Goal: Task Accomplishment & Management: Manage account settings

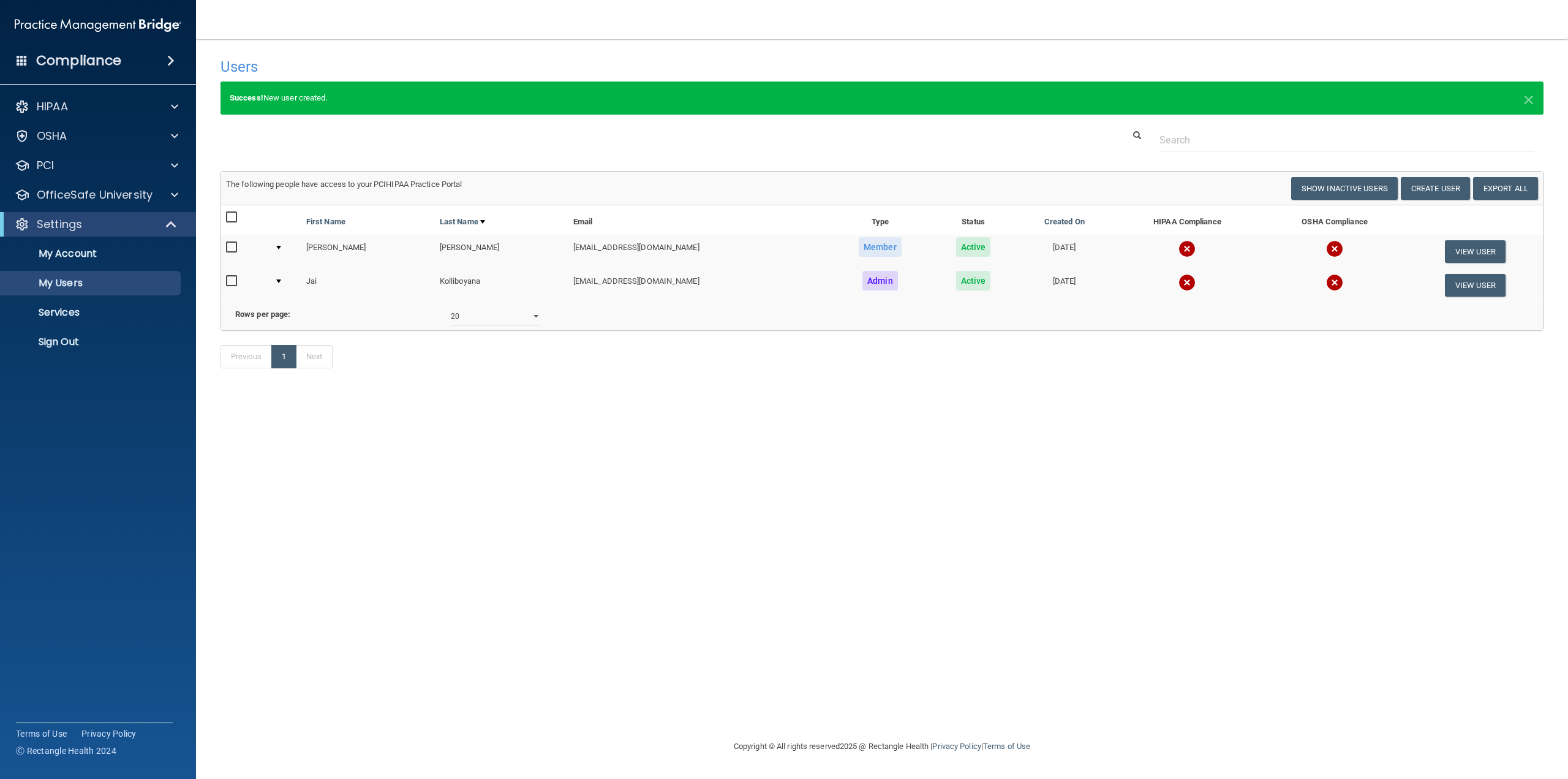
select select "20"
click at [58, 60] on h4 "Compliance" at bounding box center [78, 60] width 85 height 17
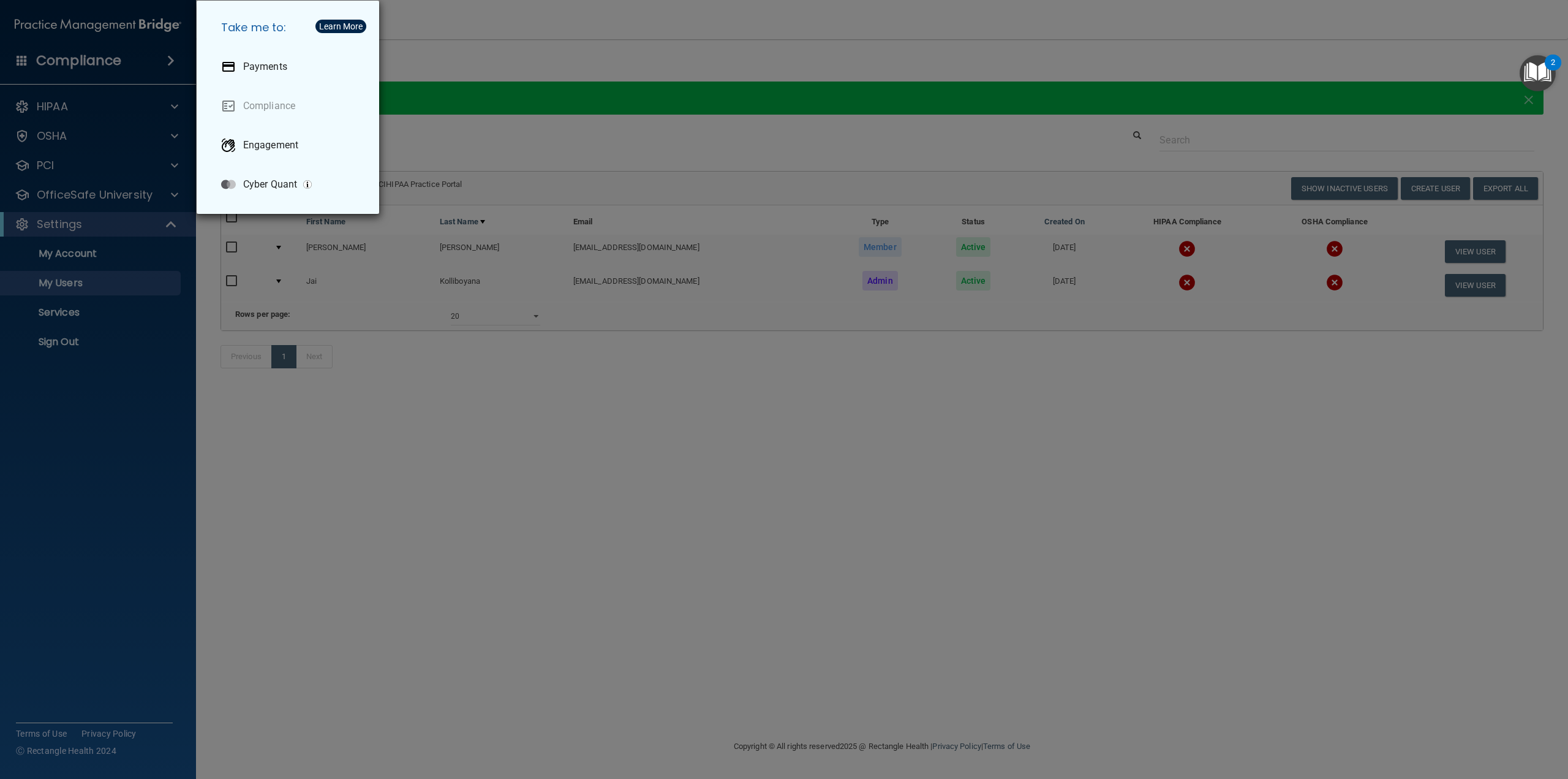
click at [558, 50] on div "Take me to: Payments Compliance Engagement Cyber Quant" at bounding box center [784, 390] width 1568 height 779
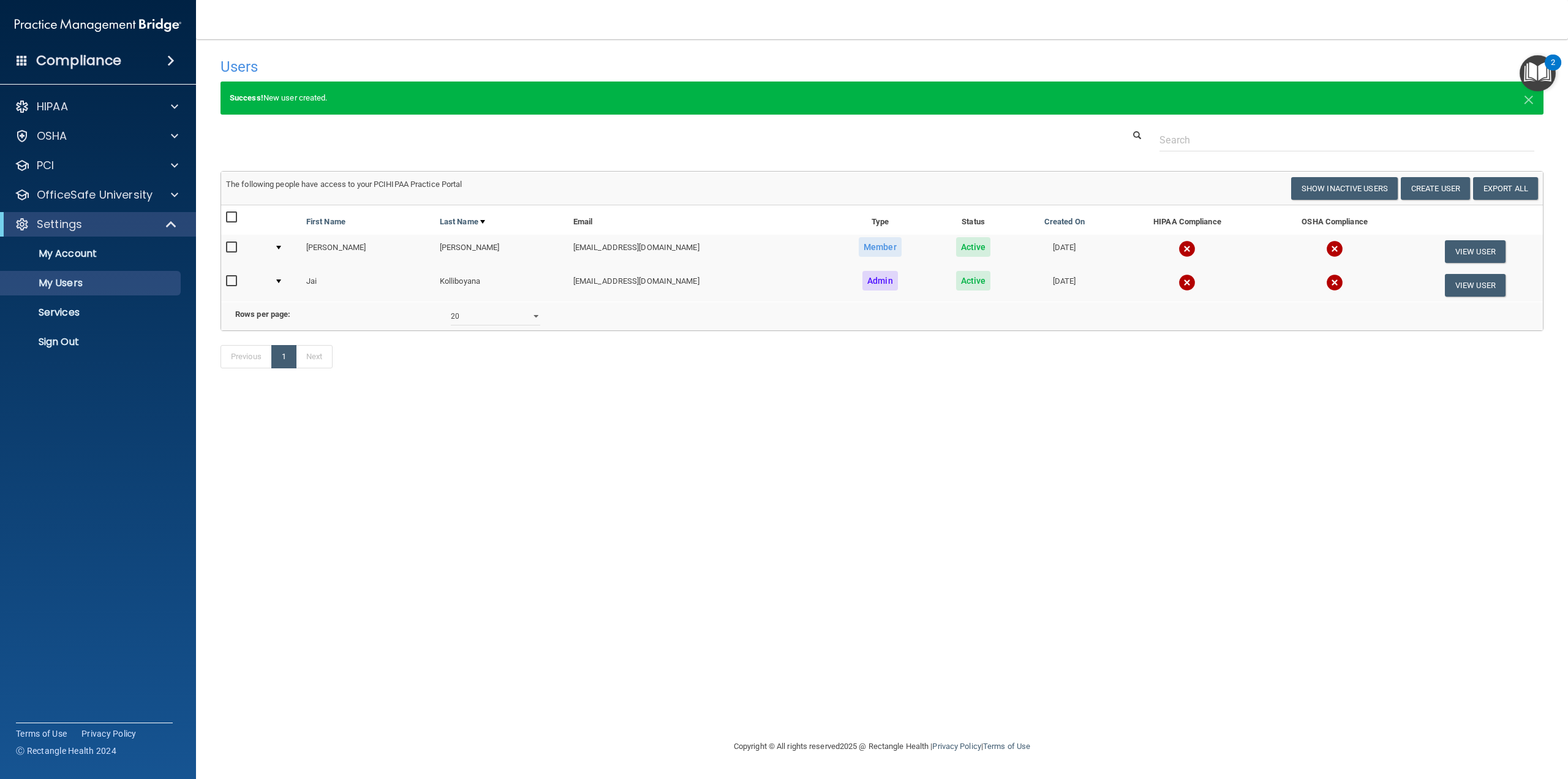
click at [330, 248] on td "[PERSON_NAME]" at bounding box center [368, 252] width 133 height 34
click at [521, 235] on td "[PERSON_NAME]" at bounding box center [502, 252] width 133 height 34
click at [1469, 258] on button "View User" at bounding box center [1476, 252] width 60 height 23
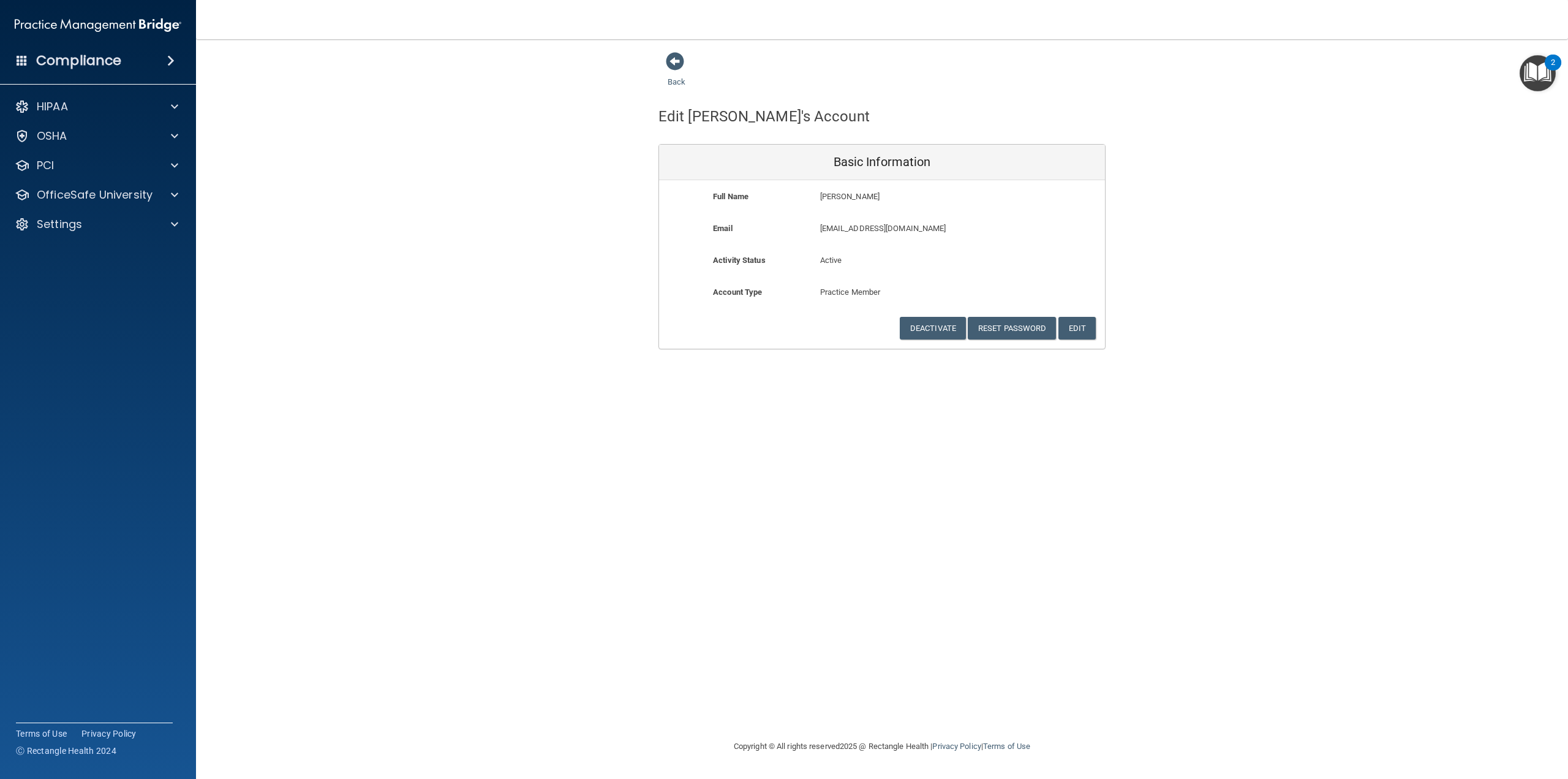
click at [186, 50] on div "Compliance" at bounding box center [98, 60] width 196 height 27
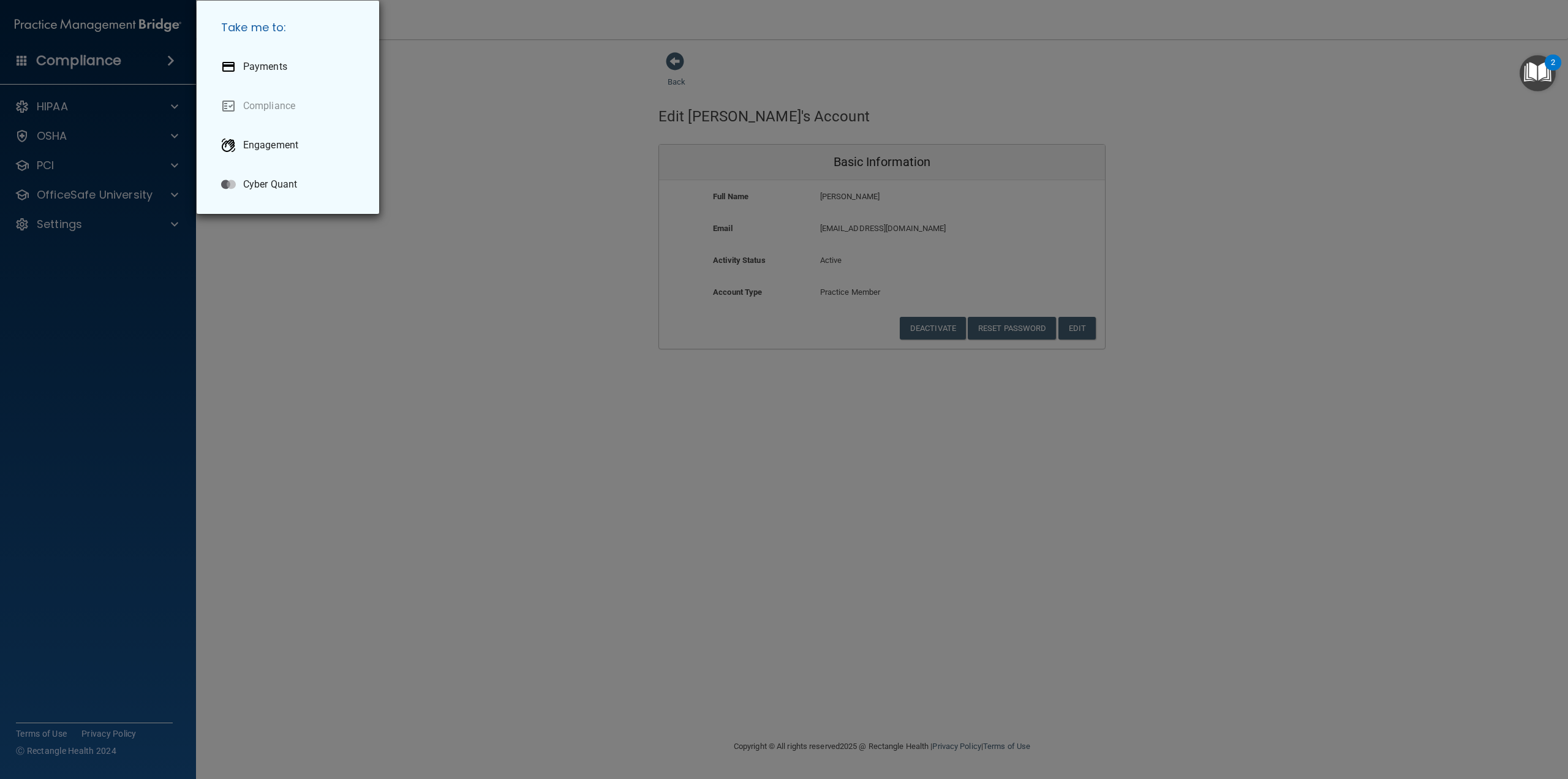
click at [172, 59] on div "Take me to: Payments Compliance Engagement Cyber Quant" at bounding box center [784, 390] width 1568 height 779
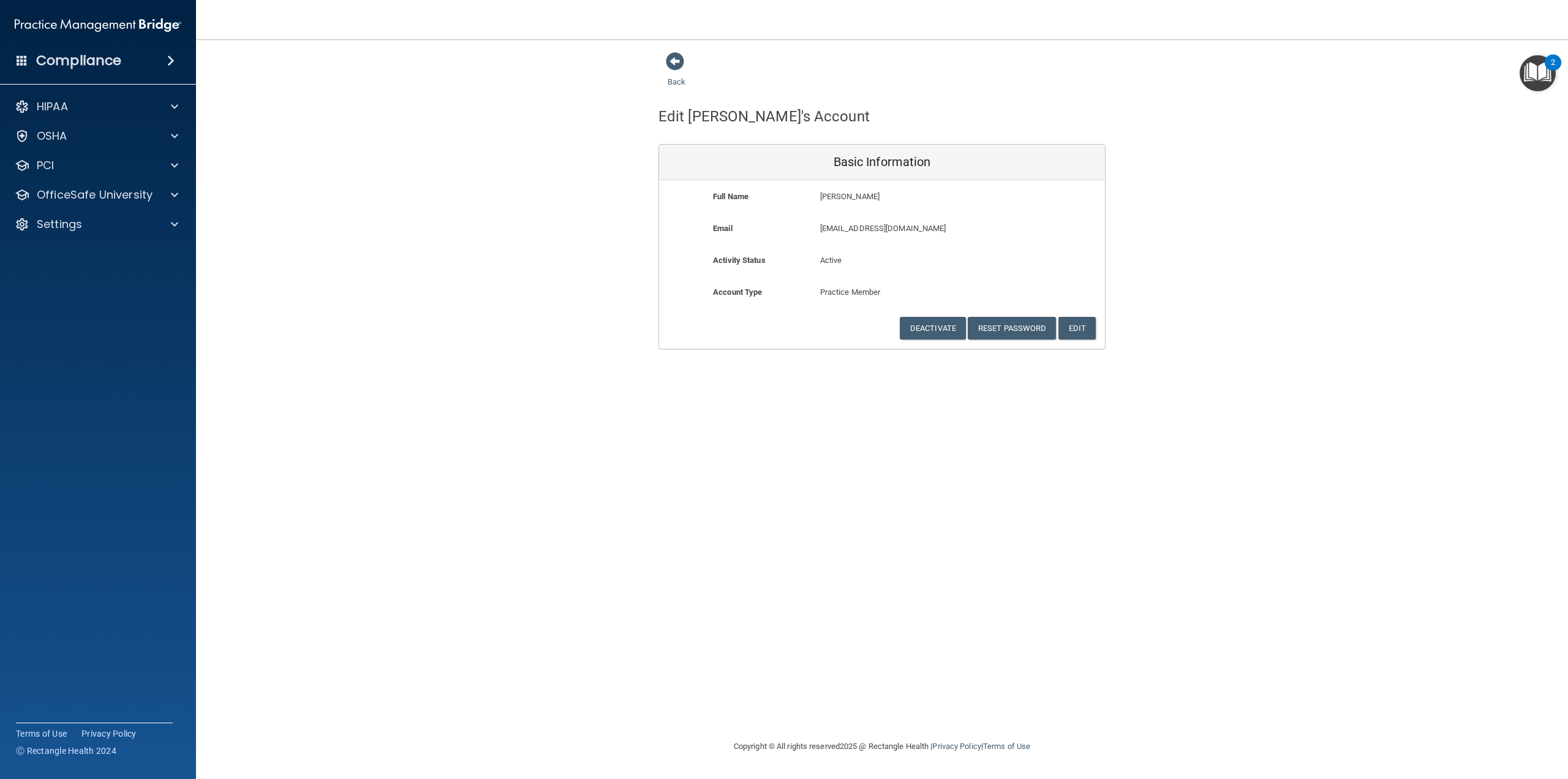
click at [75, 61] on h4 "Compliance" at bounding box center [78, 60] width 85 height 17
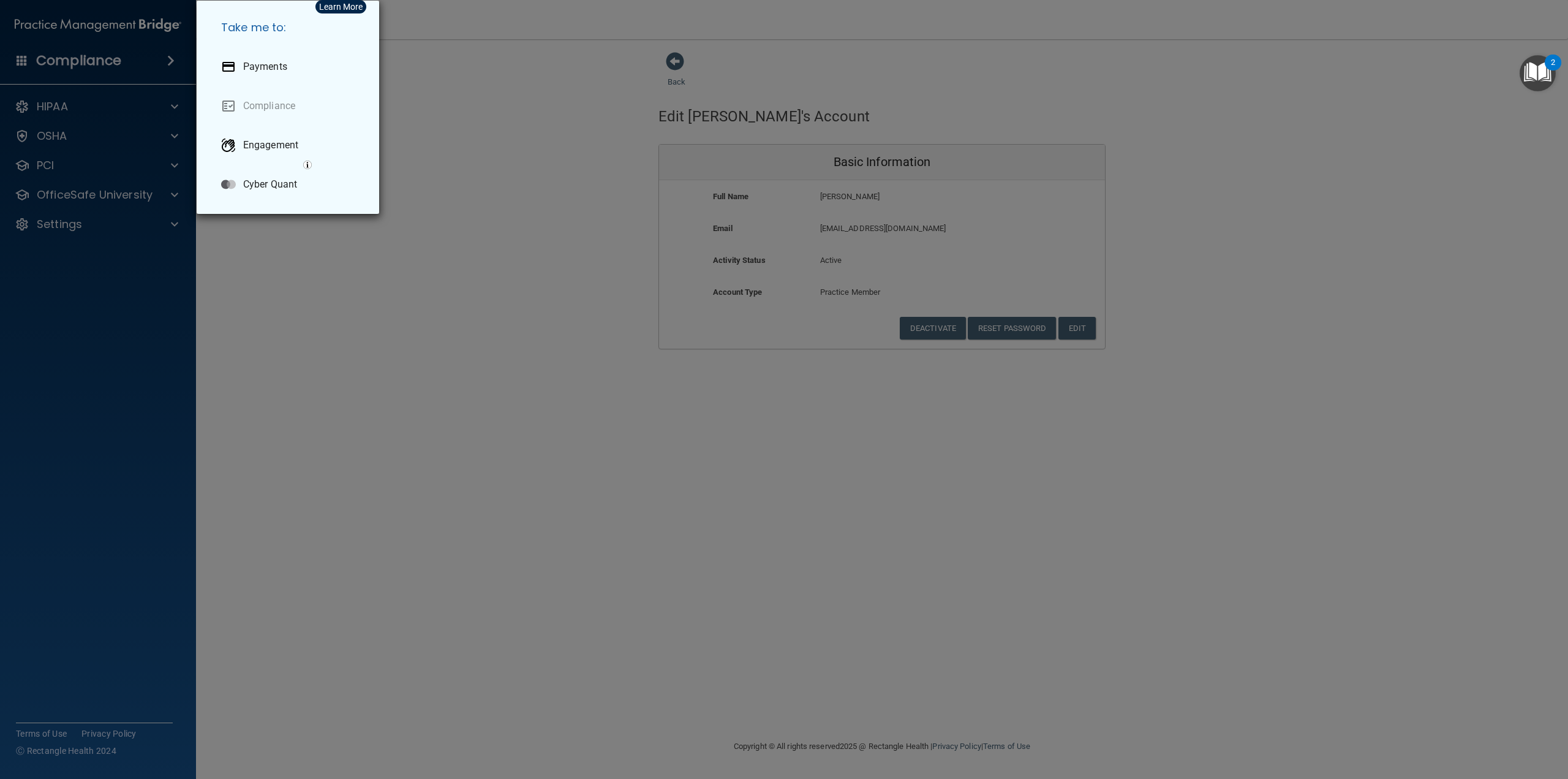
click at [22, 65] on div "Take me to: Payments Compliance Engagement Cyber Quant" at bounding box center [784, 390] width 1568 height 779
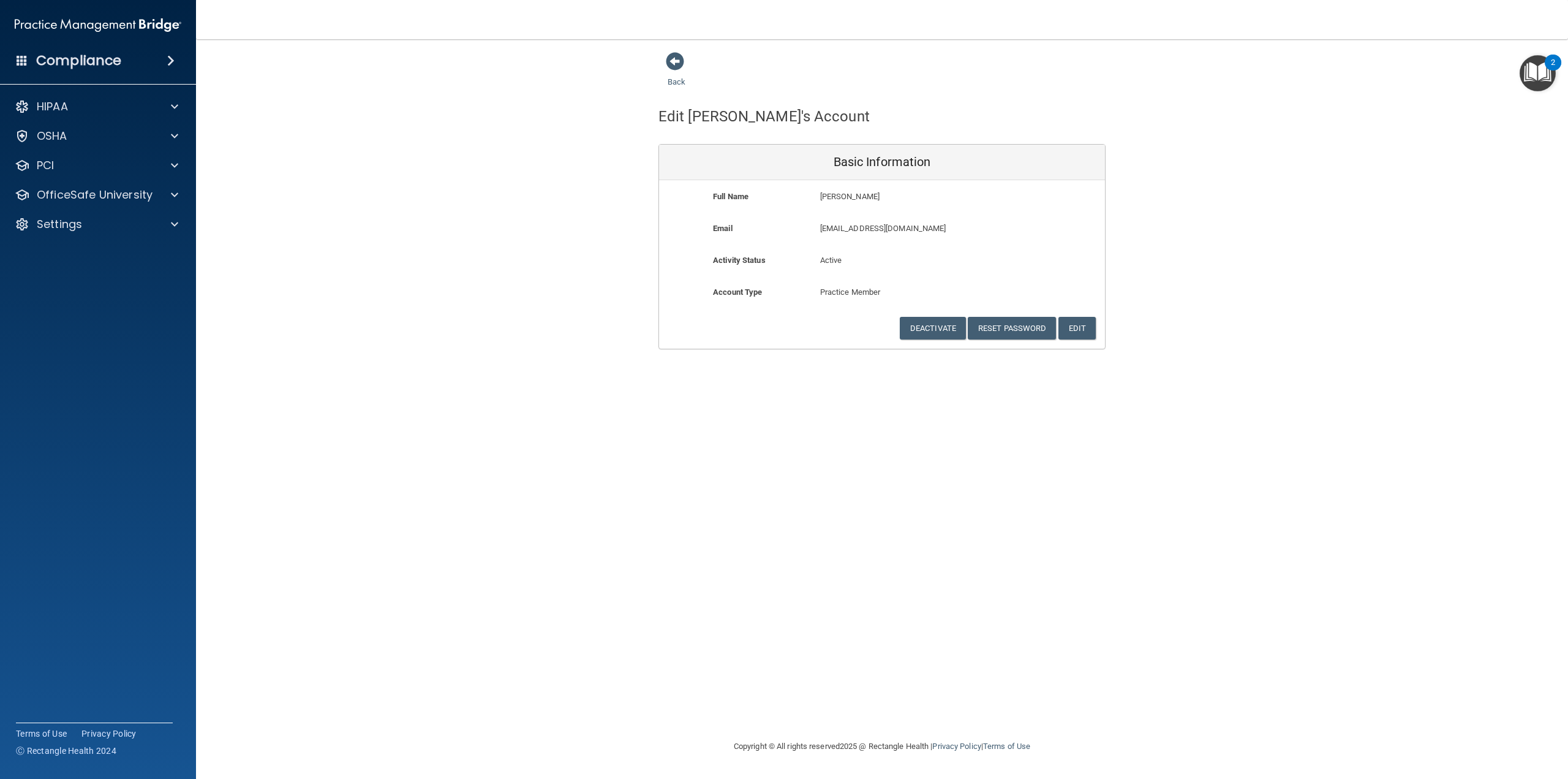
click at [21, 61] on span at bounding box center [22, 60] width 11 height 11
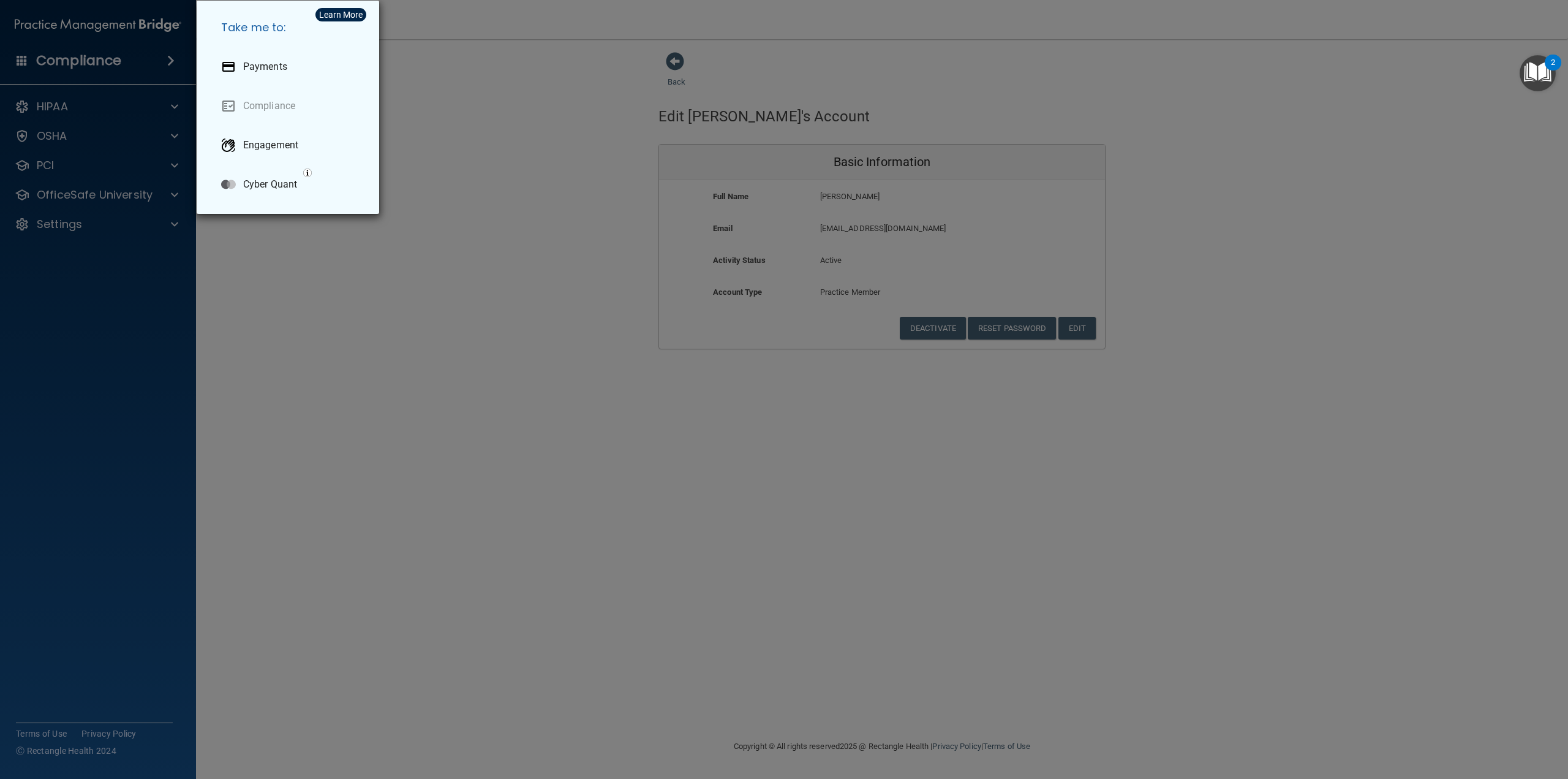
click at [21, 61] on div "Take me to: Payments Compliance Engagement Cyber Quant" at bounding box center [784, 390] width 1568 height 779
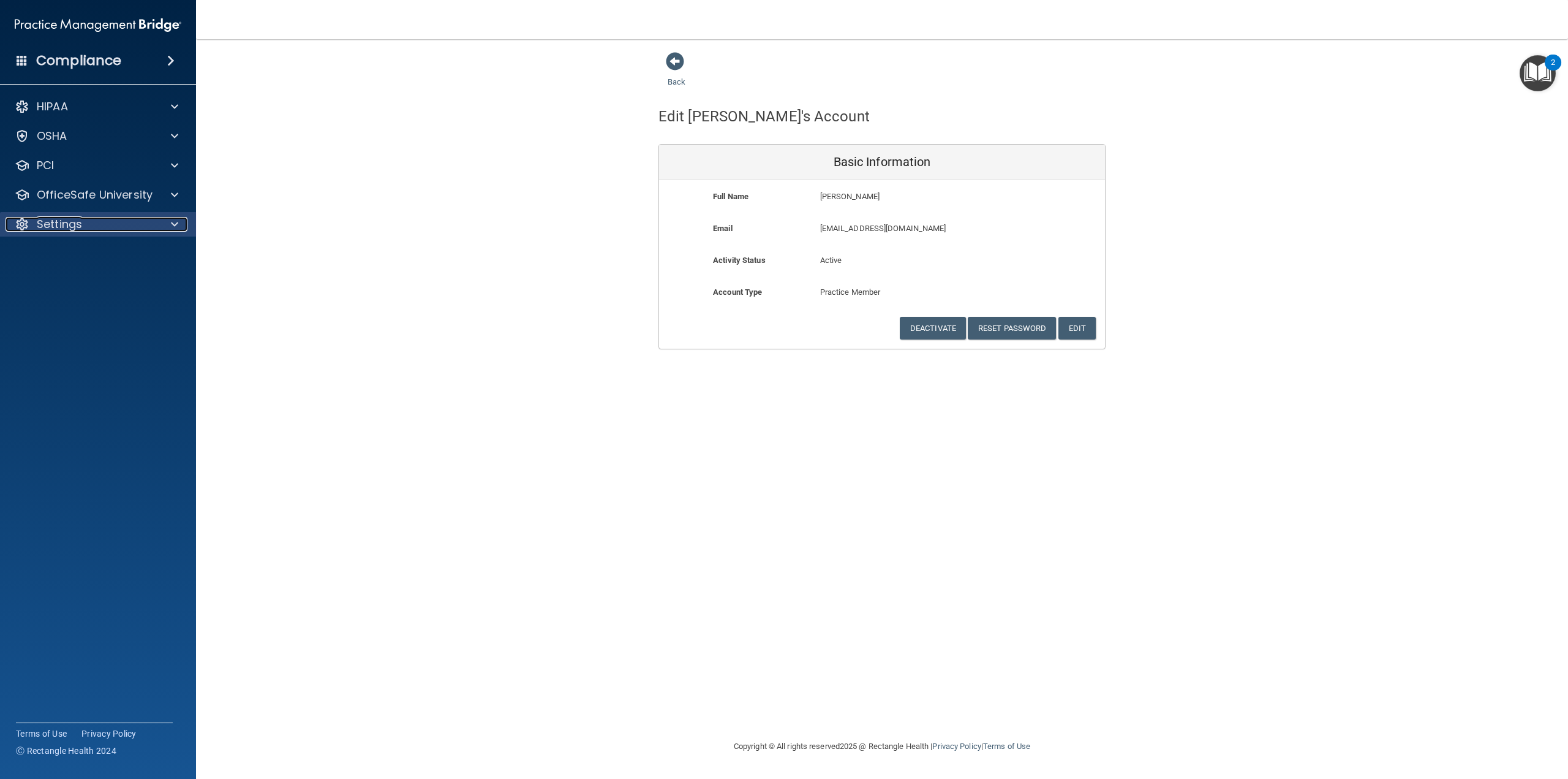
click at [174, 220] on span at bounding box center [175, 224] width 8 height 14
click at [406, 252] on div "Back Edit [PERSON_NAME]'s Account Basic Information Full Name [PERSON_NAME] [PE…" at bounding box center [882, 200] width 1323 height 298
click at [673, 59] on span at bounding box center [675, 61] width 18 height 18
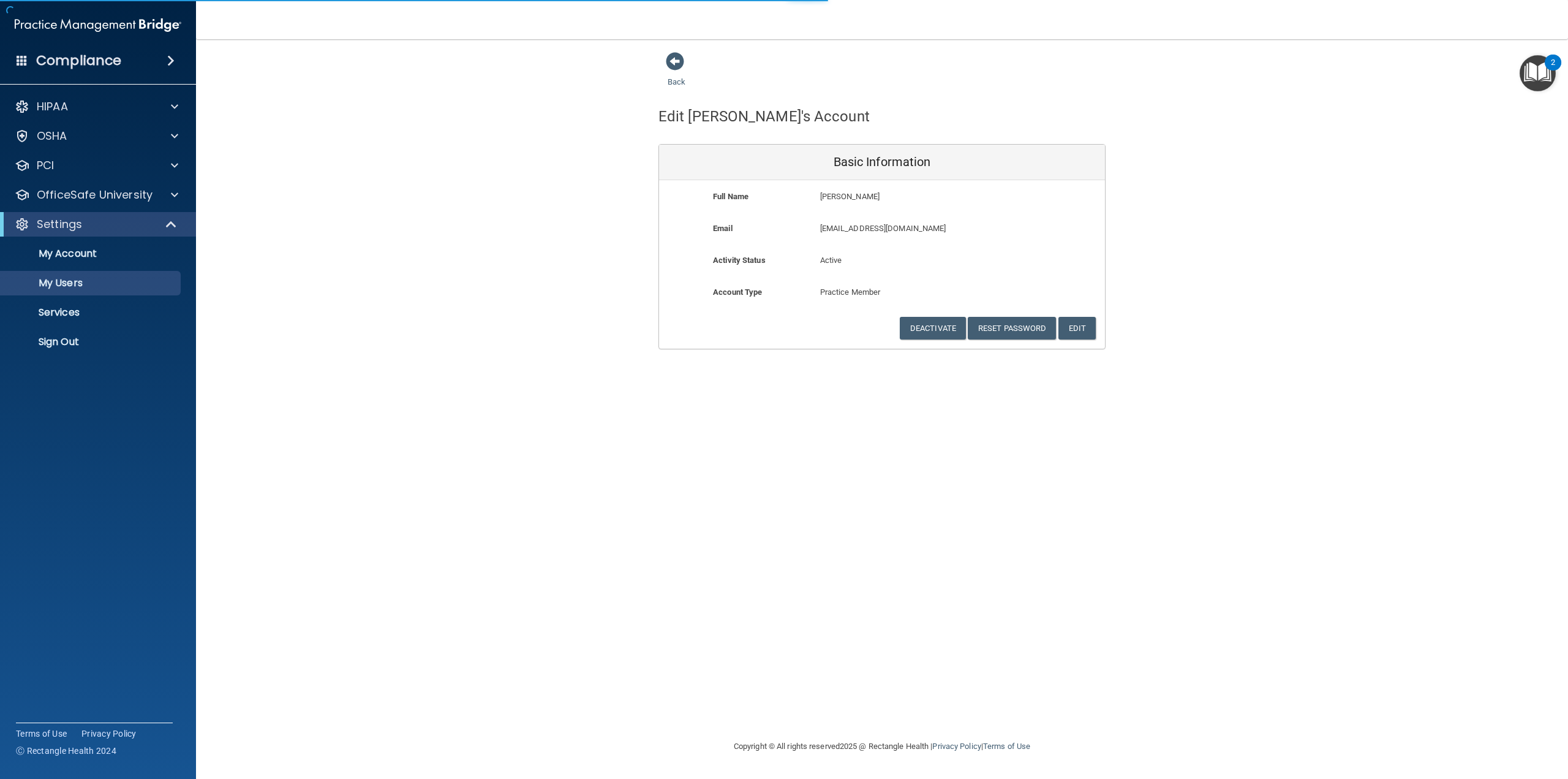
select select "20"
